Goal: Book appointment/travel/reservation

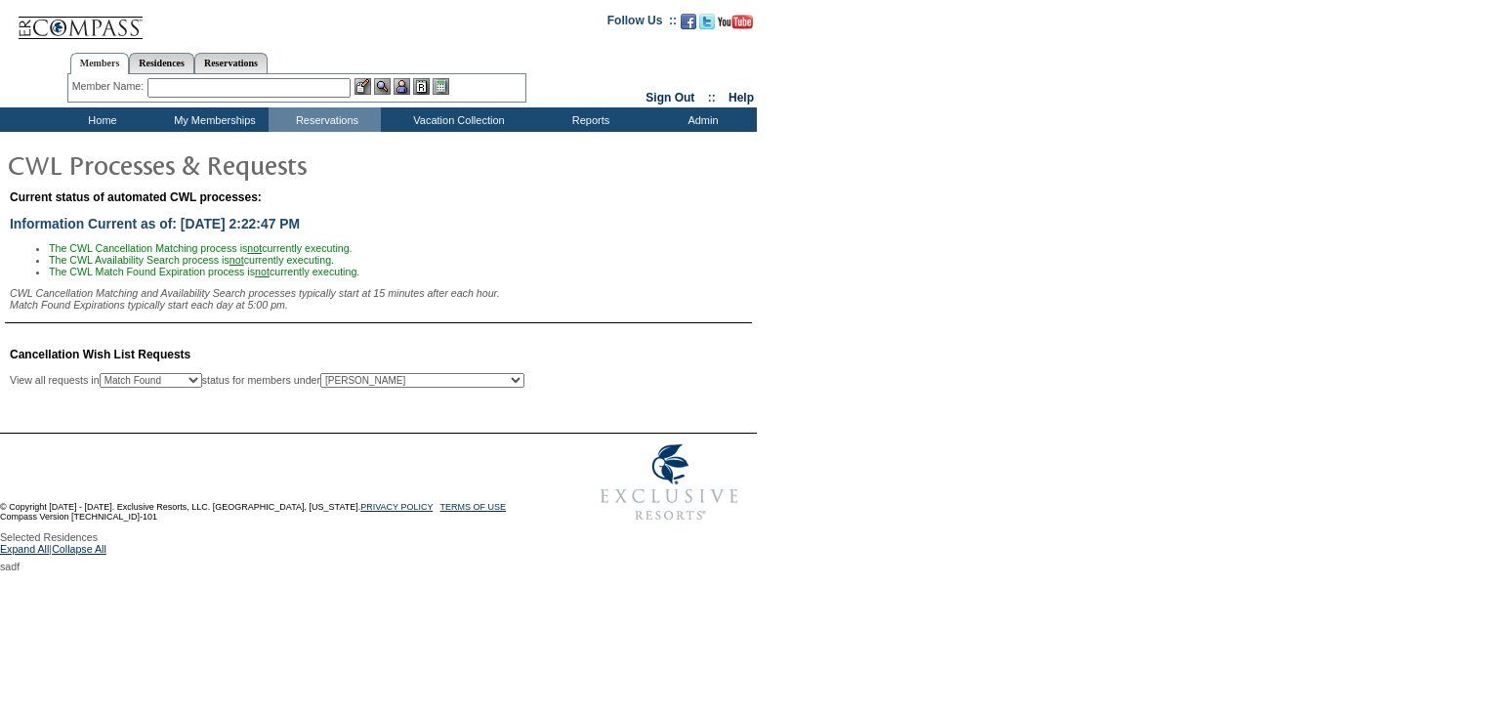
select select "50"
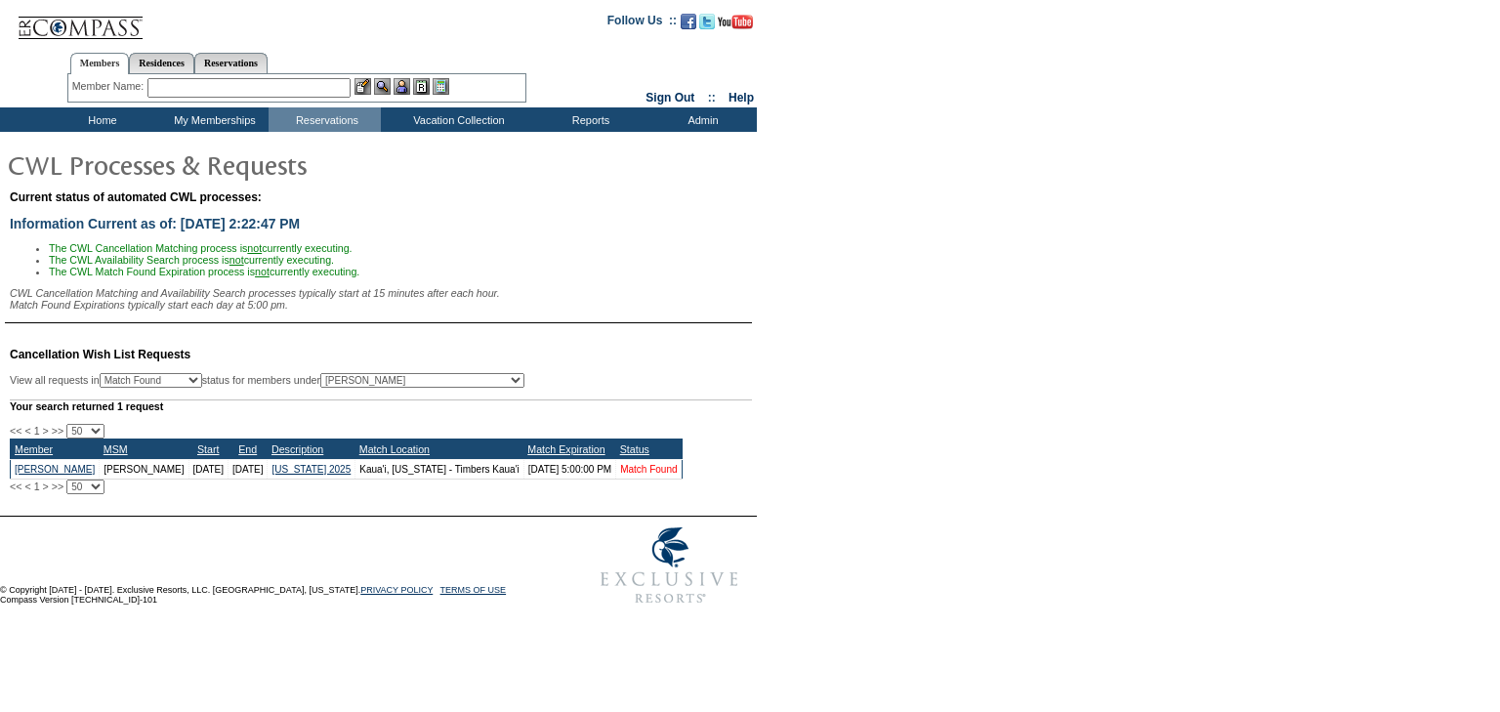
click at [651, 475] on link "Match Found" at bounding box center [648, 469] width 57 height 11
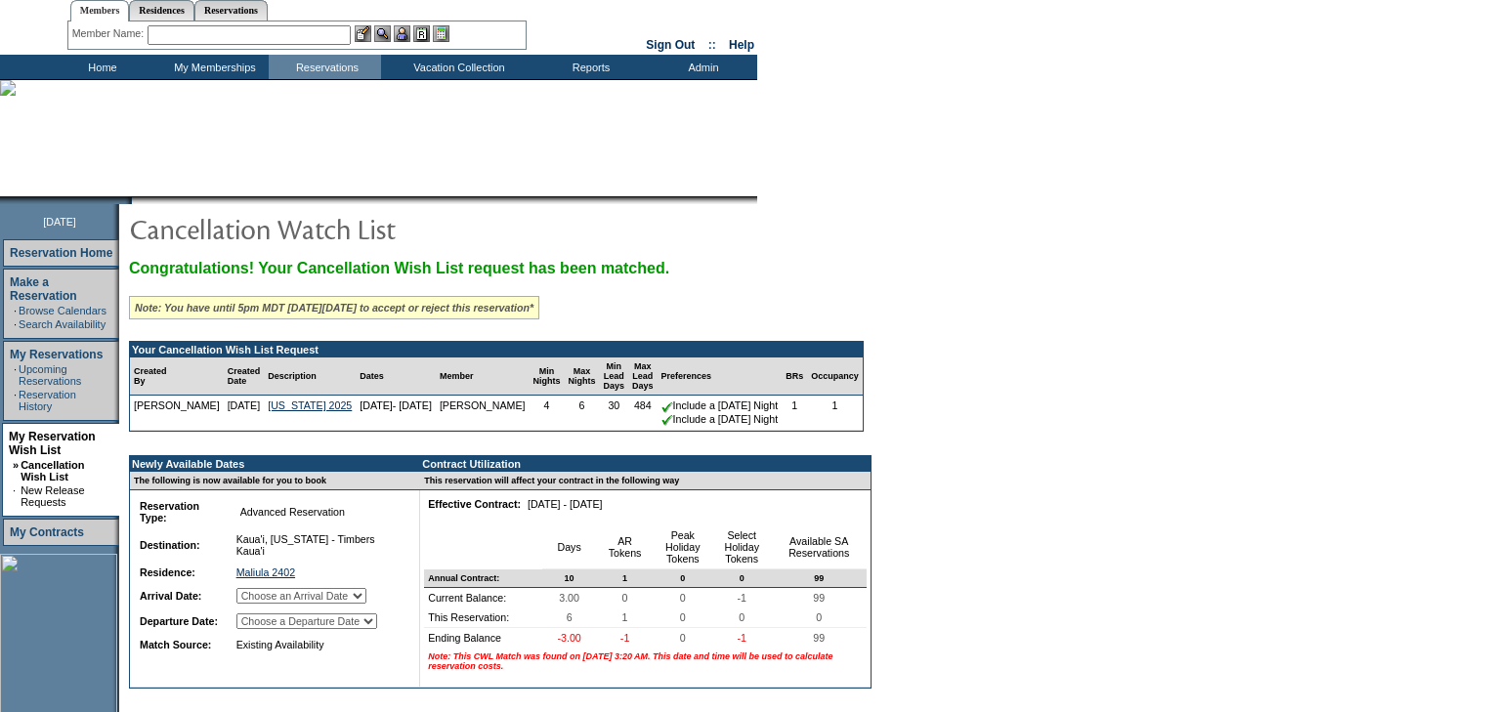
scroll to position [156, 0]
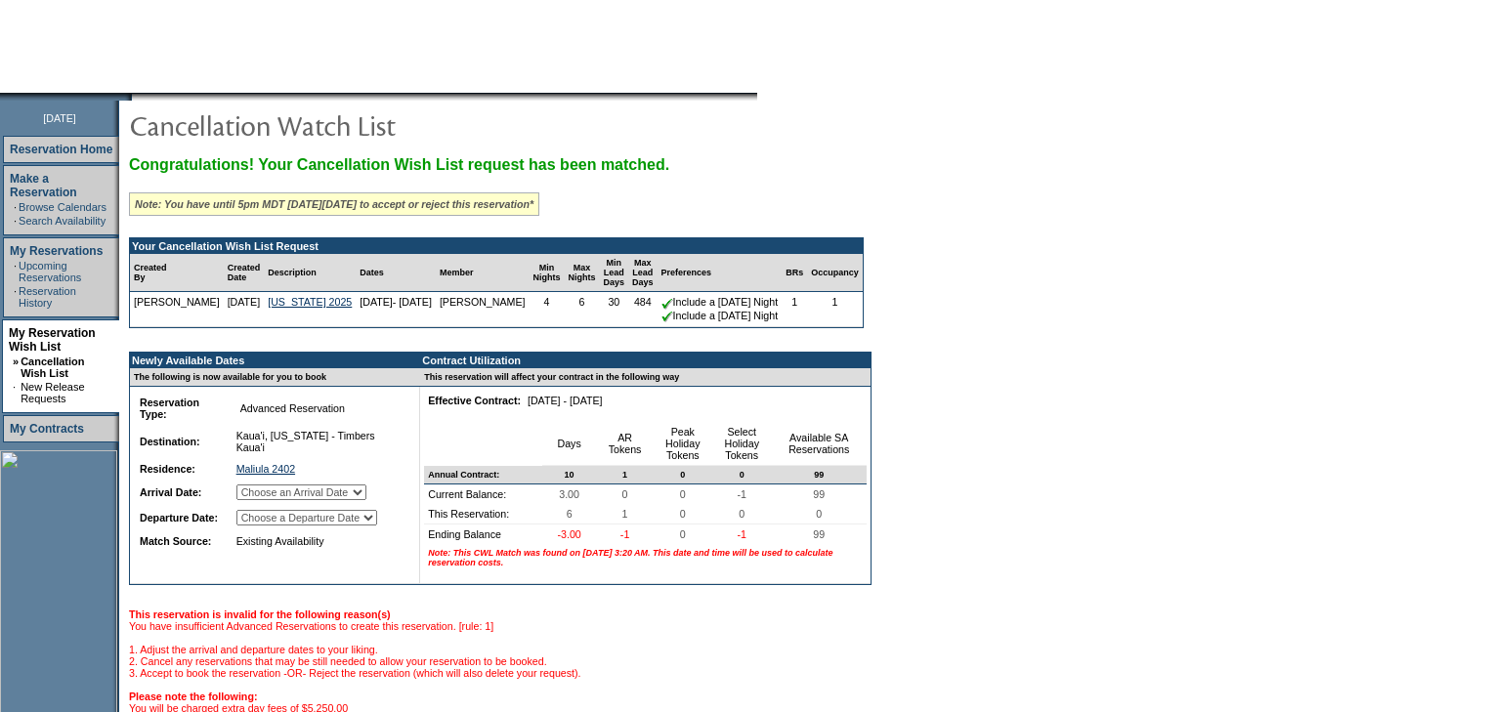
click at [341, 496] on select "Choose an Arrival Date [DATE] [DATE] [DATE] [DATE] [DATE] [DATE]" at bounding box center [301, 492] width 130 height 16
select select "[DATE]"
click at [256, 495] on select "Choose an Arrival Date [DATE] [DATE] [DATE] [DATE] [DATE] [DATE]" at bounding box center [301, 492] width 130 height 16
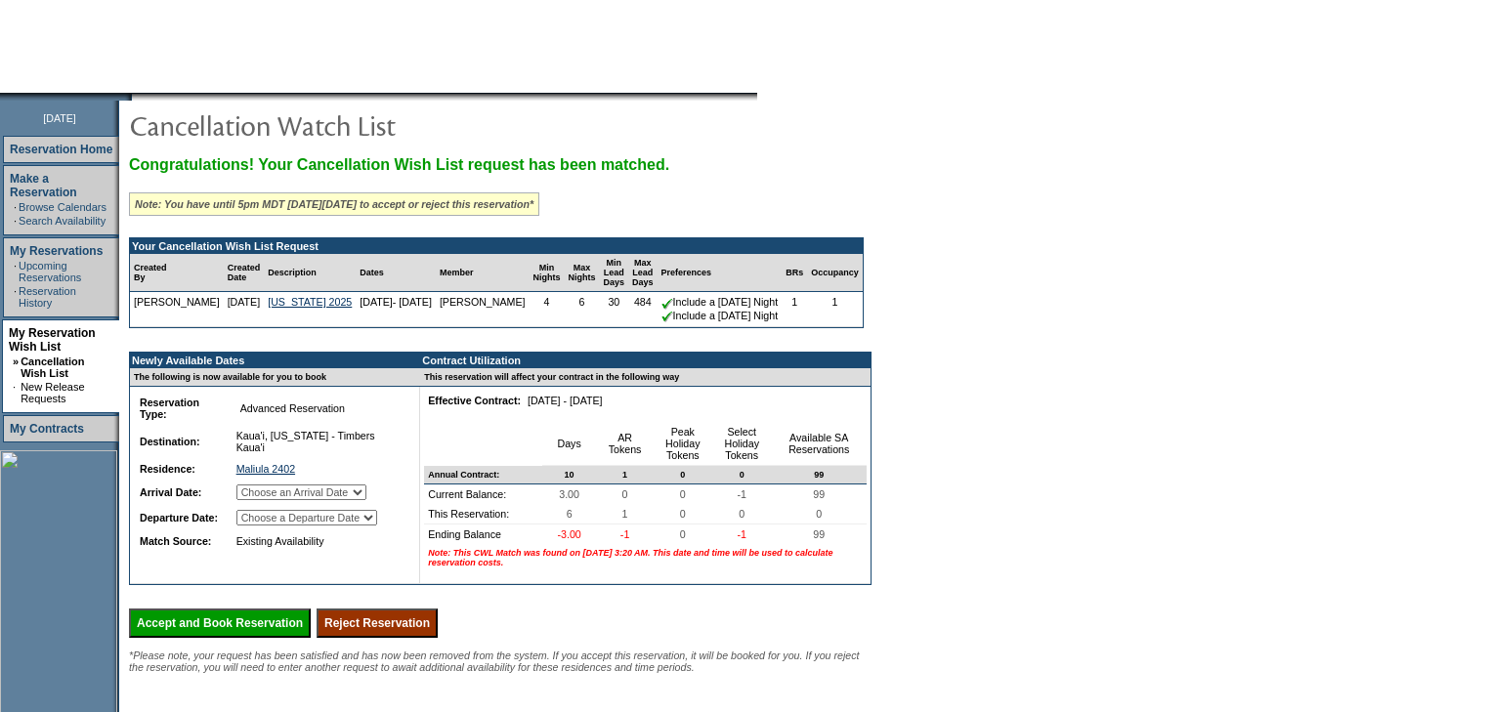
click at [338, 525] on select "Choose a Departure Date [DATE] [DATE] [DATE] [DATE] [DATE] [DATE]" at bounding box center [306, 518] width 141 height 16
select select "[DATE]"
click at [258, 525] on select "Choose a Departure Date [DATE] [DATE] [DATE] [DATE] [DATE] [DATE]" at bounding box center [306, 518] width 141 height 16
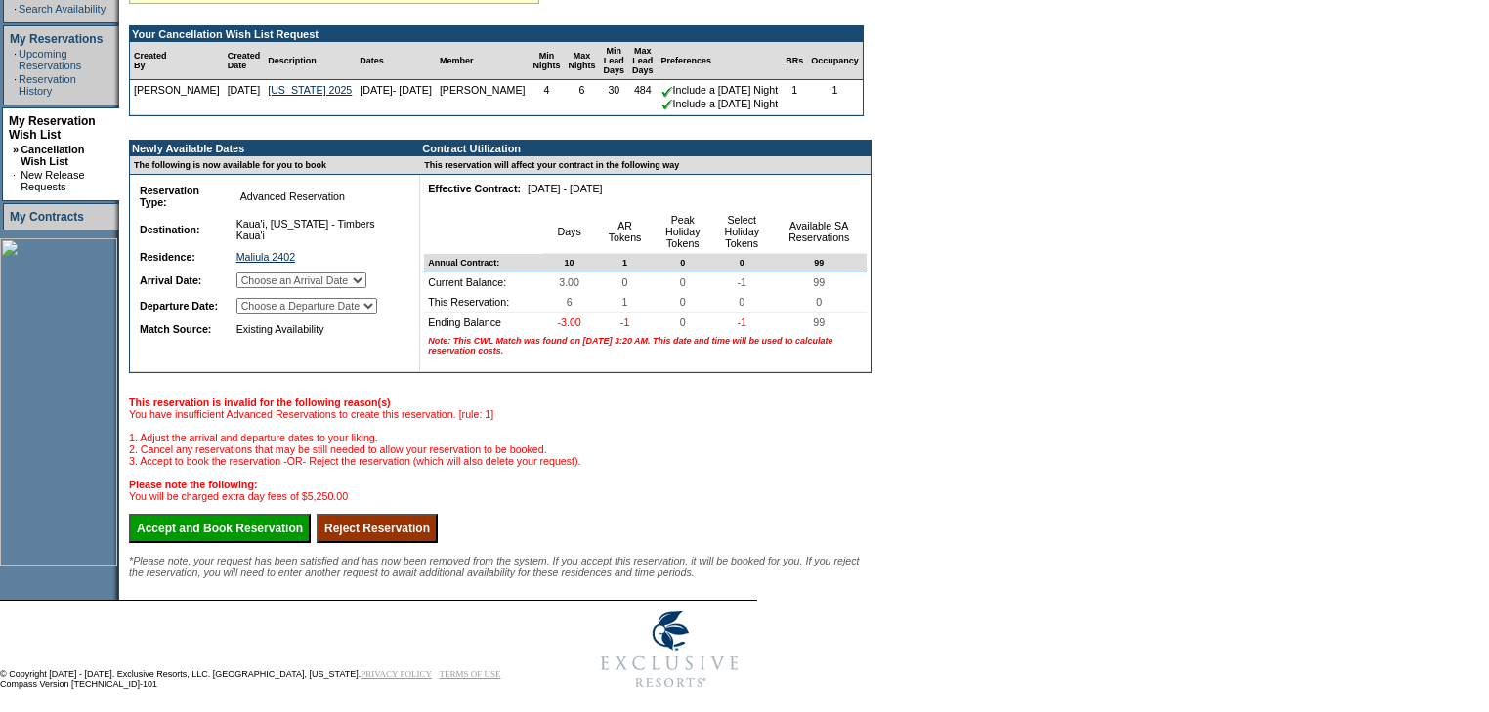
scroll to position [391, 0]
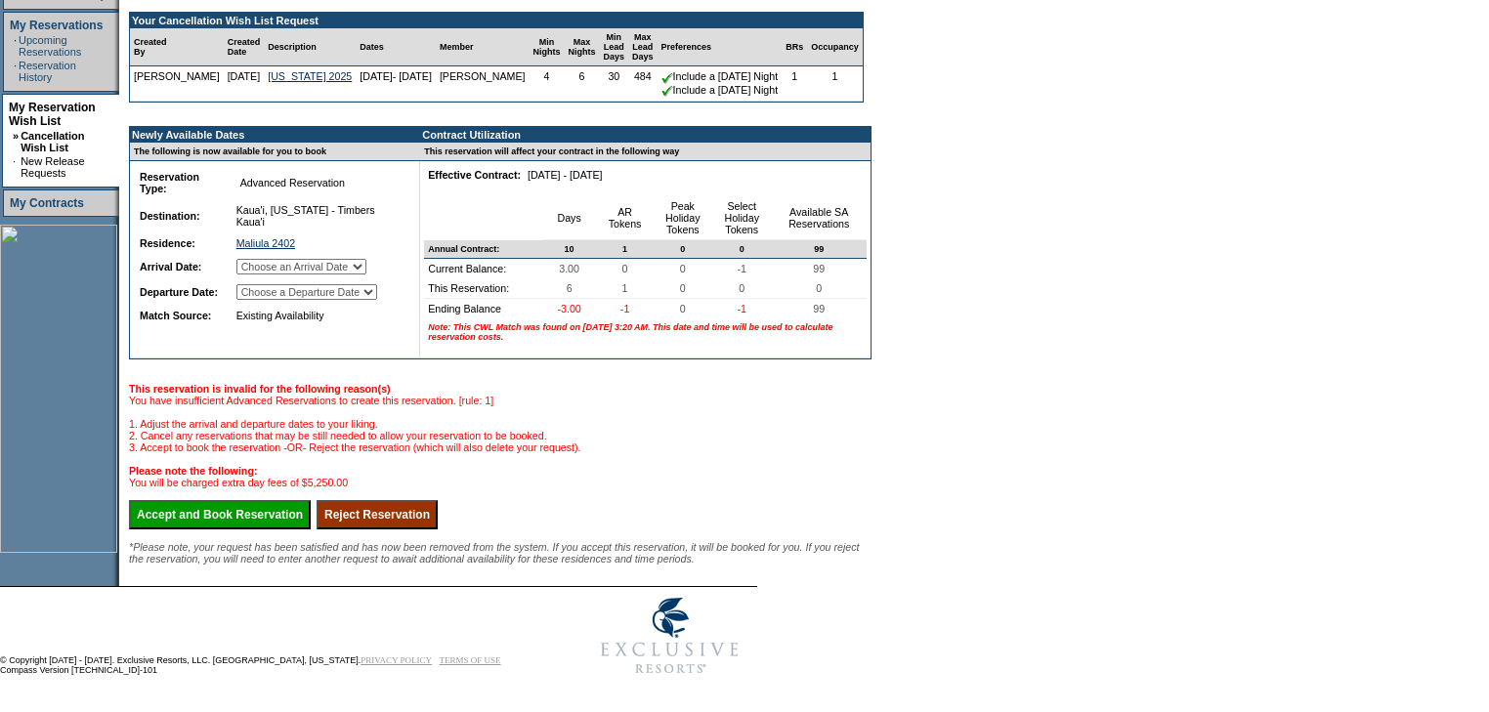
click at [293, 529] on input "Accept and Book Reservation" at bounding box center [220, 514] width 182 height 29
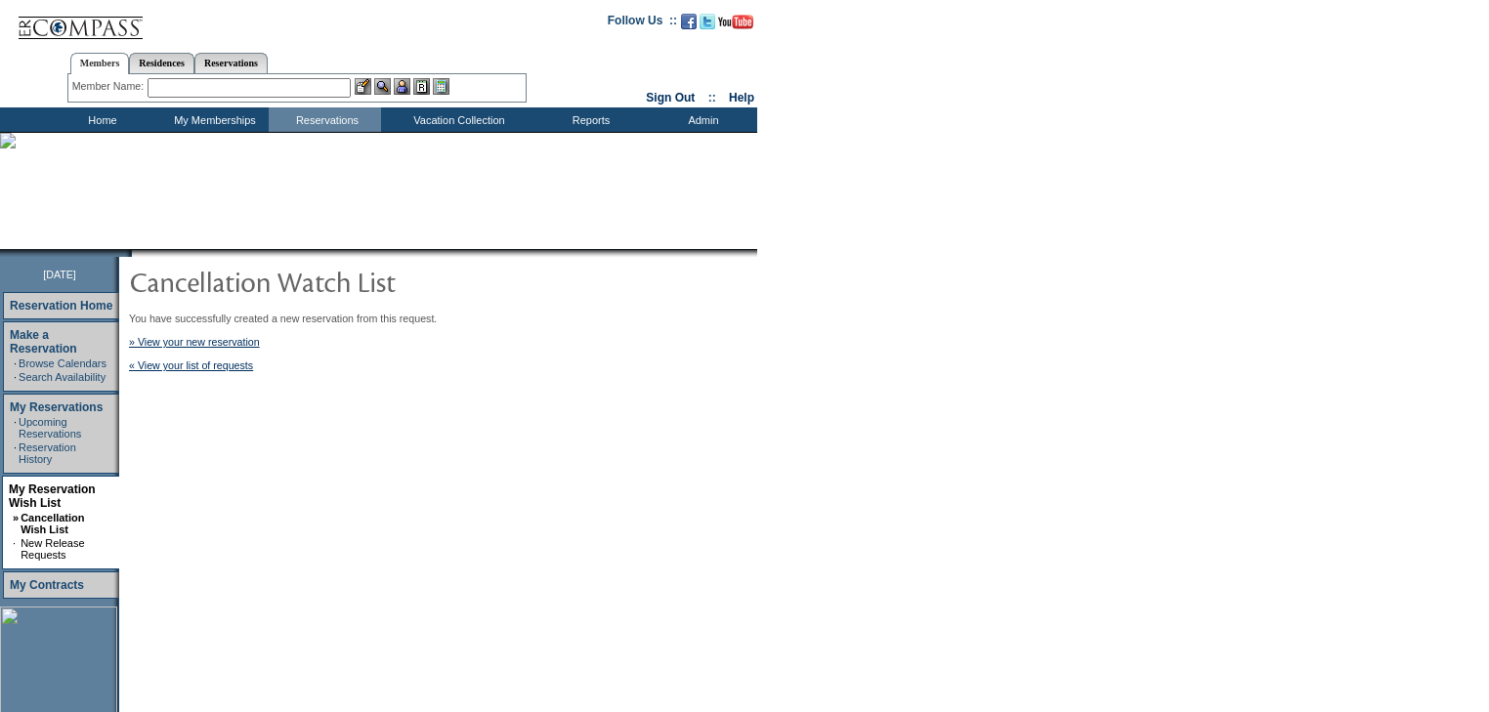
click at [85, 123] on td "Home" at bounding box center [100, 119] width 112 height 24
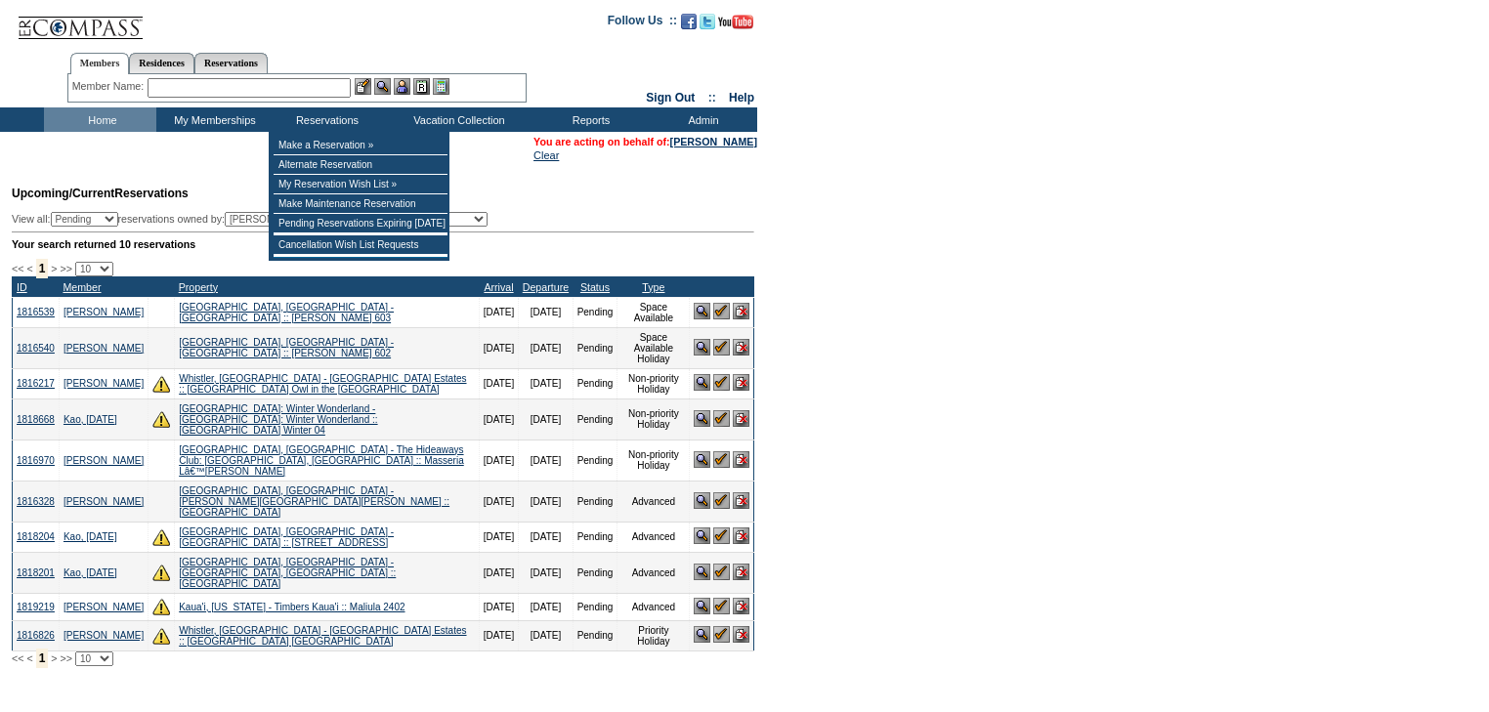
click at [285, 93] on input "text" at bounding box center [248, 88] width 203 height 20
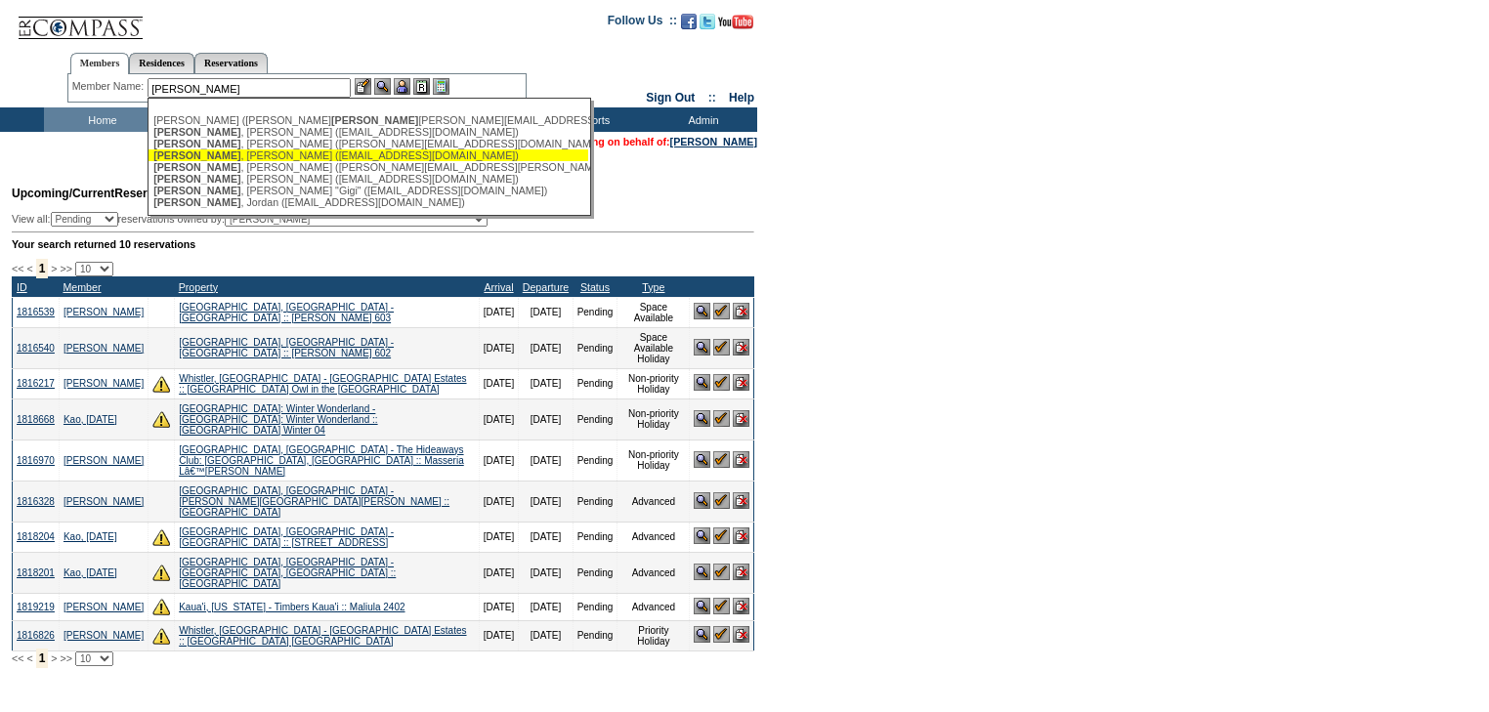
click at [292, 154] on div "Moss , Jay (jmoss@realestatedimensions.org)" at bounding box center [368, 155] width 430 height 12
type input "Moss, Jay (jmoss@realestatedimensions.org)"
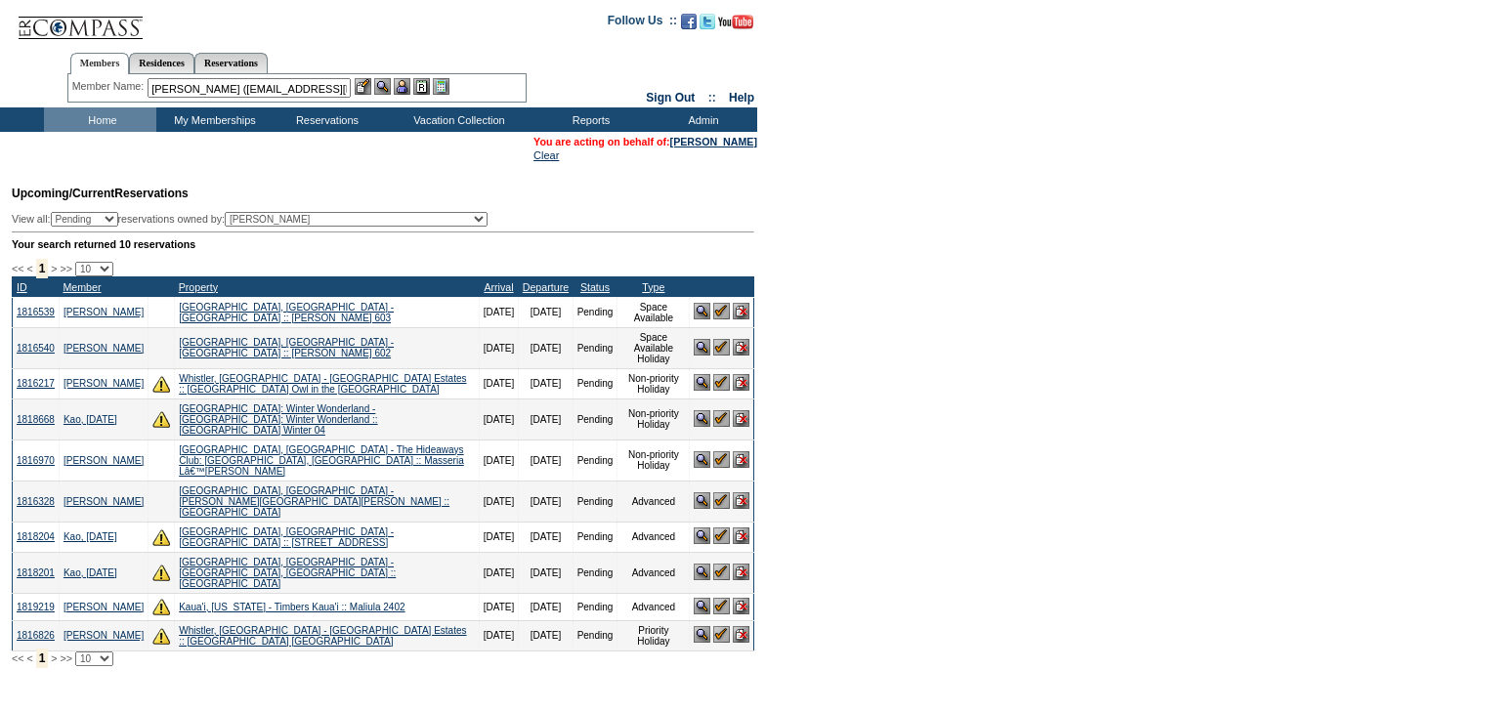
click at [410, 82] on img at bounding box center [402, 86] width 17 height 17
click at [383, 87] on img at bounding box center [382, 86] width 17 height 17
